Goal: Check status: Check status

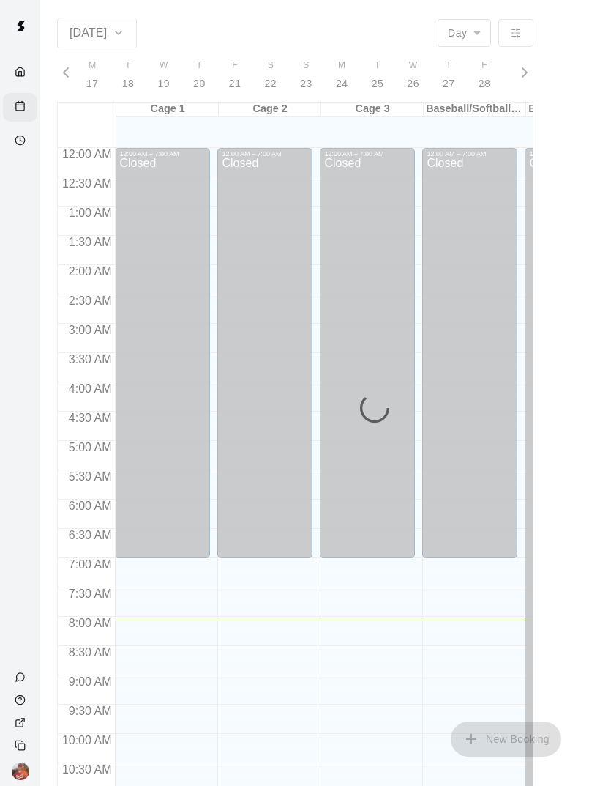
scroll to position [472, 0]
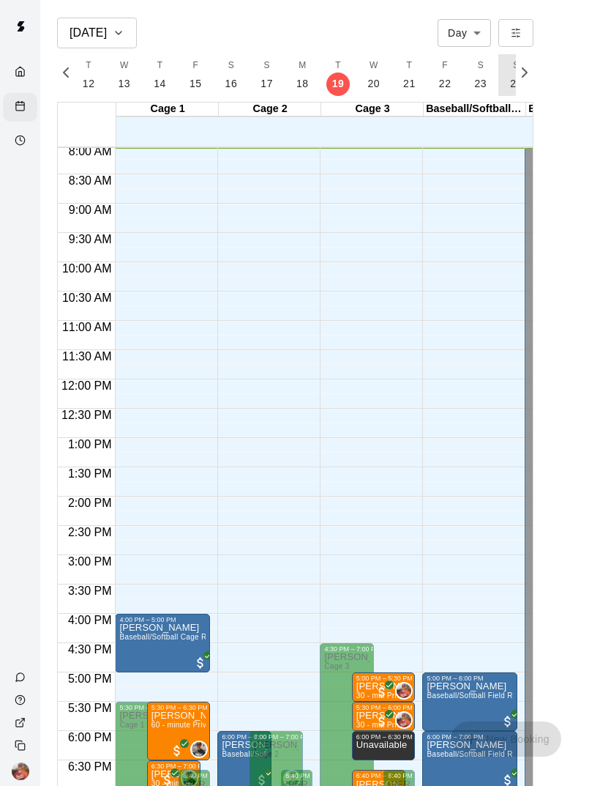
click at [505, 77] on button "S 24" at bounding box center [517, 75] width 36 height 42
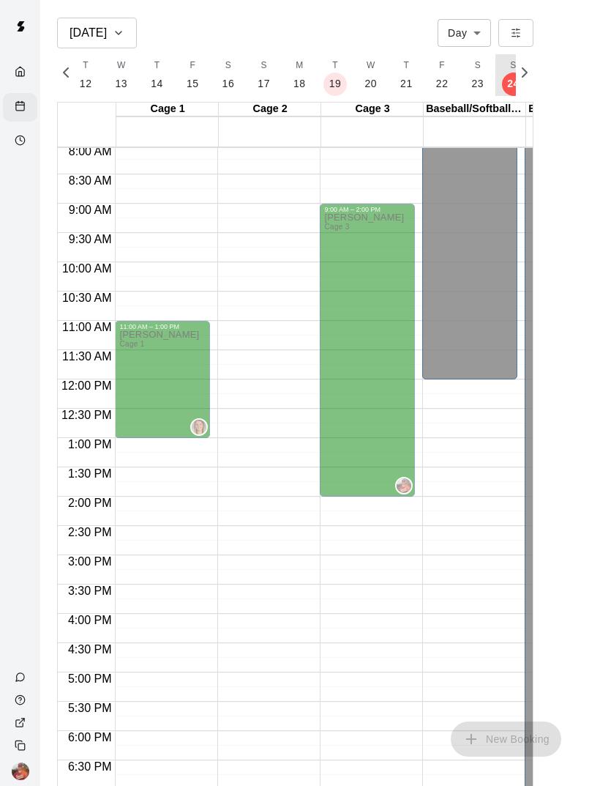
scroll to position [0, 6266]
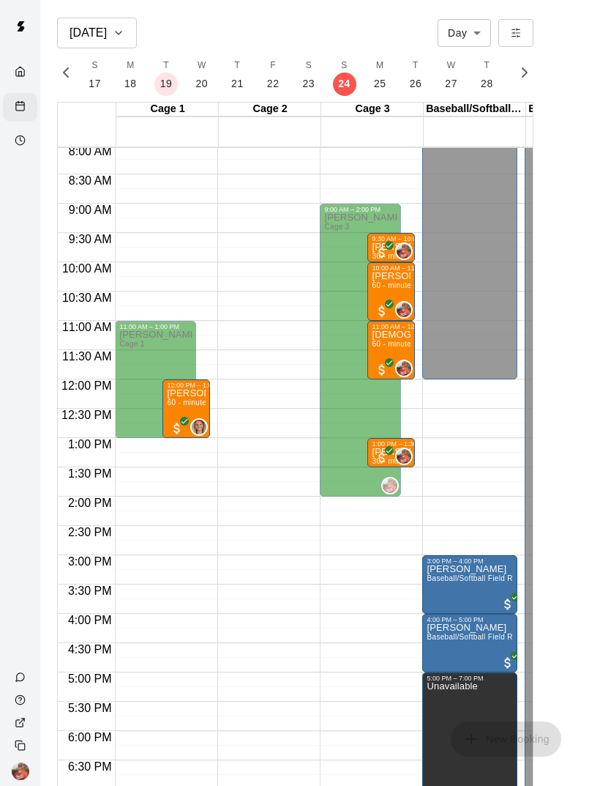
click at [395, 335] on p "[DEMOGRAPHIC_DATA][PERSON_NAME]" at bounding box center [391, 335] width 39 height 0
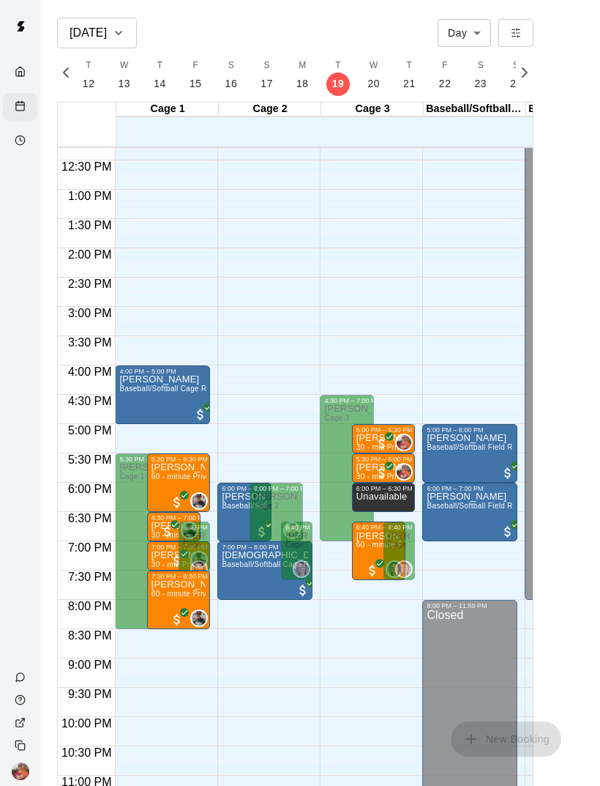
scroll to position [714, -1]
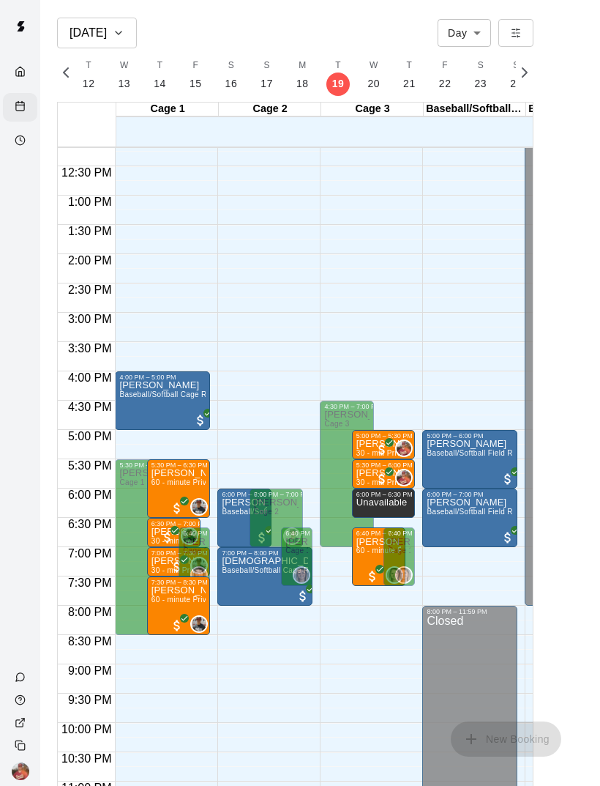
click at [532, 547] on div "Closed" at bounding box center [572, 24] width 86 height 1160
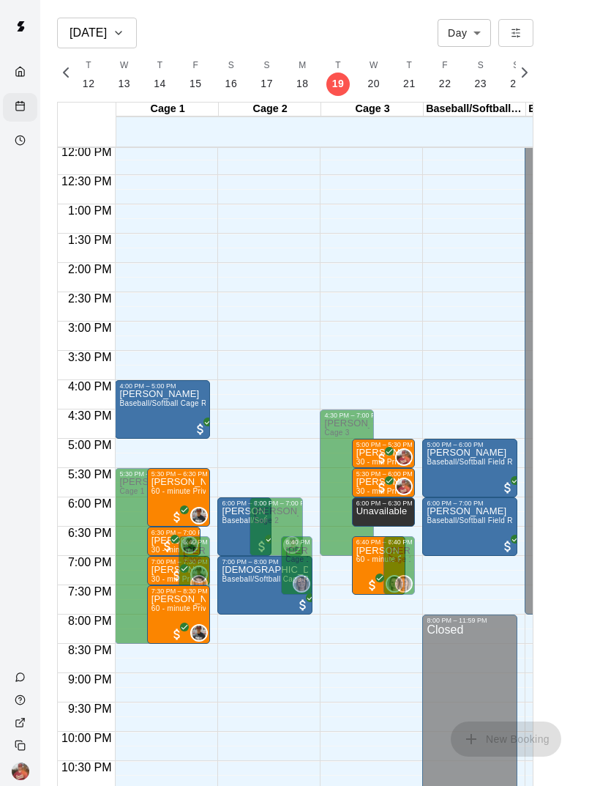
scroll to position [704, 0]
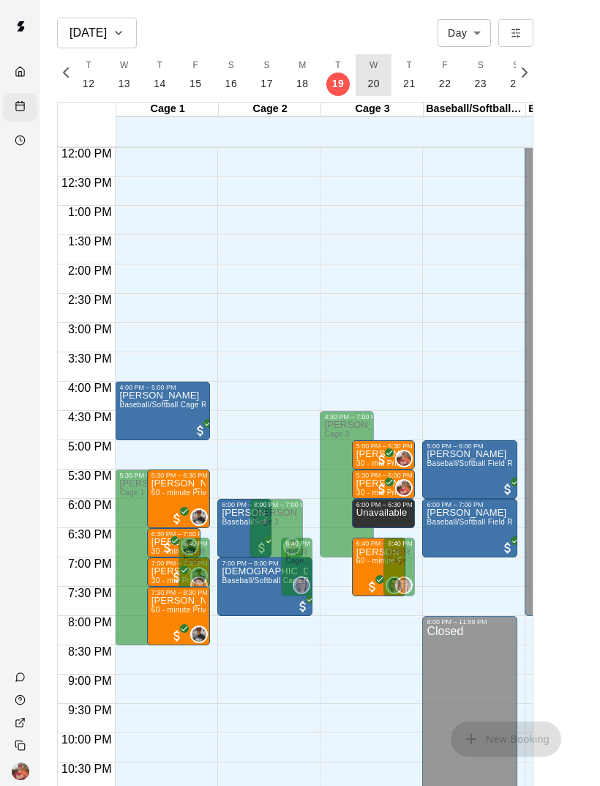
click at [361, 78] on button "W 20" at bounding box center [374, 75] width 36 height 42
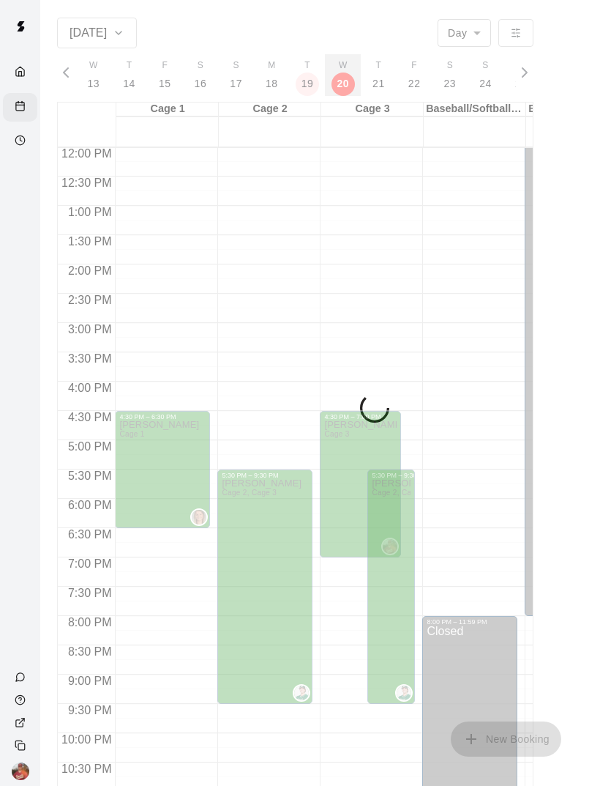
scroll to position [0, 6129]
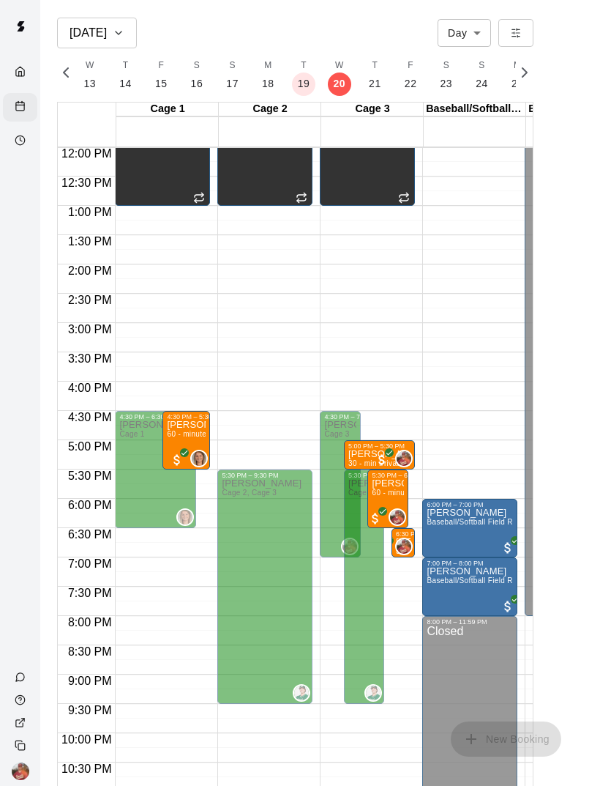
click at [413, 535] on div "6:30 PM – 7:00 PM" at bounding box center [426, 533] width 60 height 7
click at [375, 86] on p "21" at bounding box center [375, 83] width 12 height 15
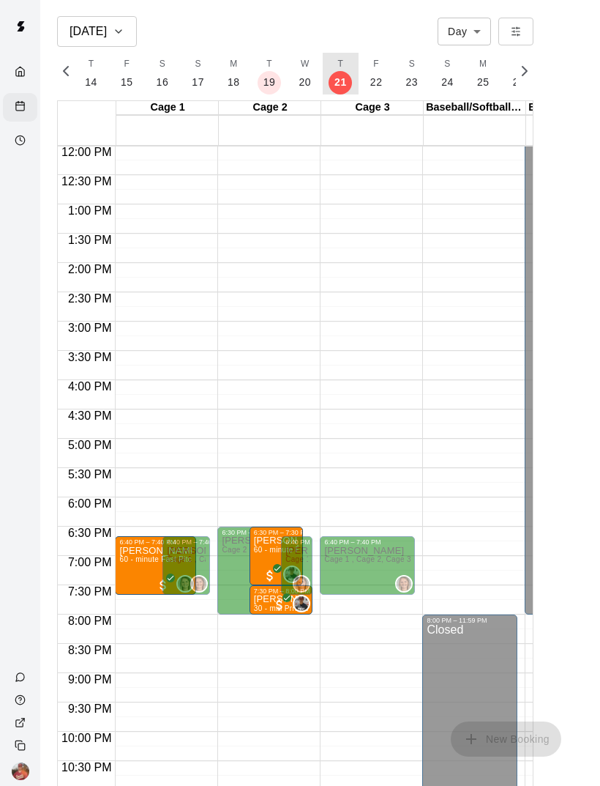
scroll to position [0, 0]
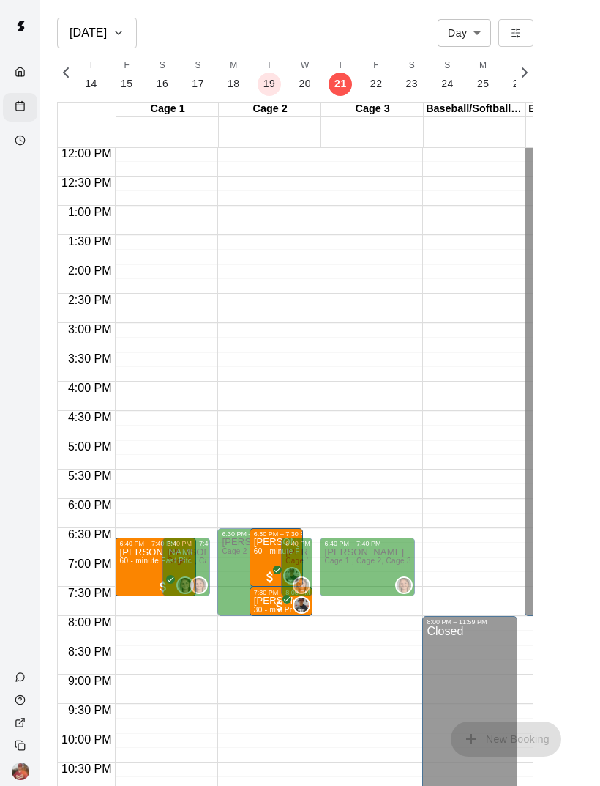
click at [275, 603] on span "All customers have paid" at bounding box center [279, 606] width 15 height 15
click at [448, 83] on p "24" at bounding box center [448, 83] width 12 height 15
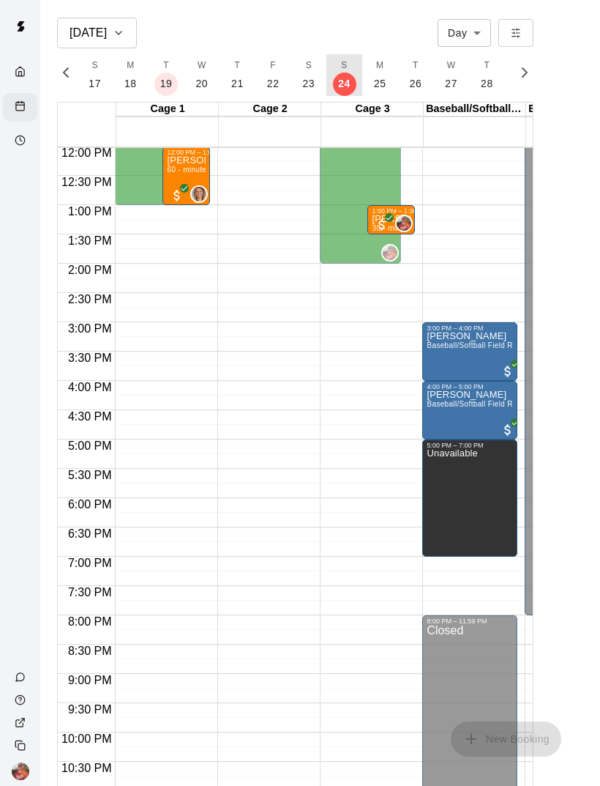
scroll to position [704, 0]
